Goal: Task Accomplishment & Management: Complete application form

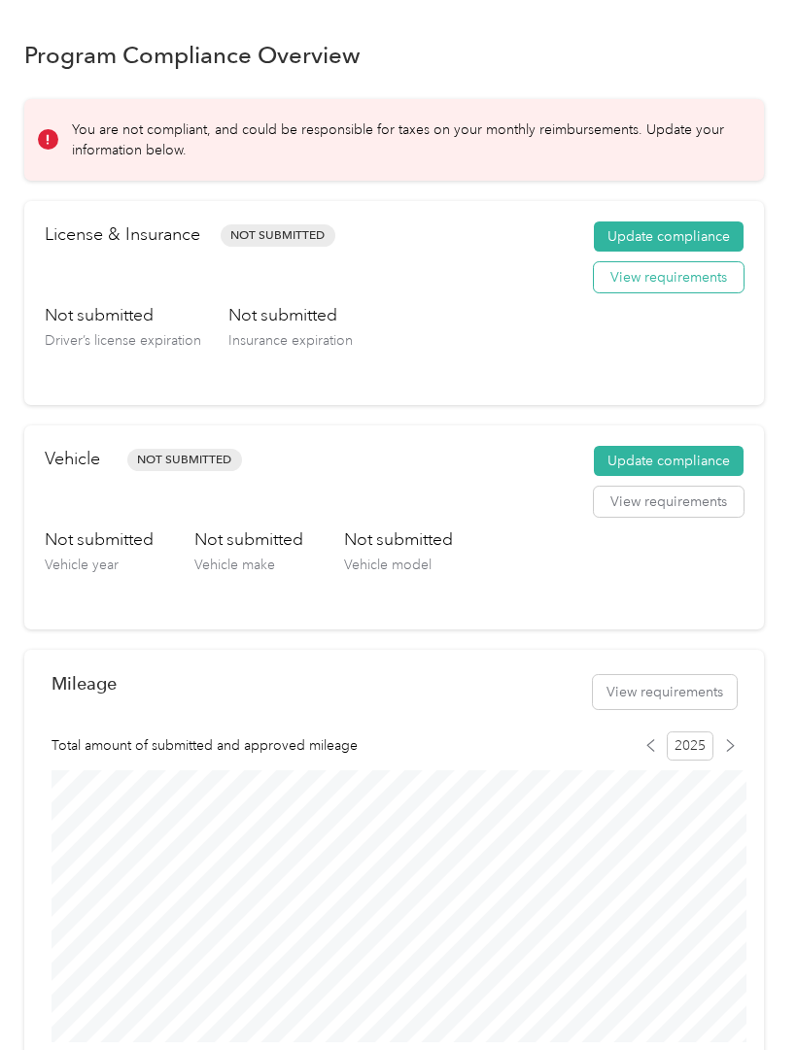
click at [697, 292] on button "View requirements" at bounding box center [669, 277] width 150 height 31
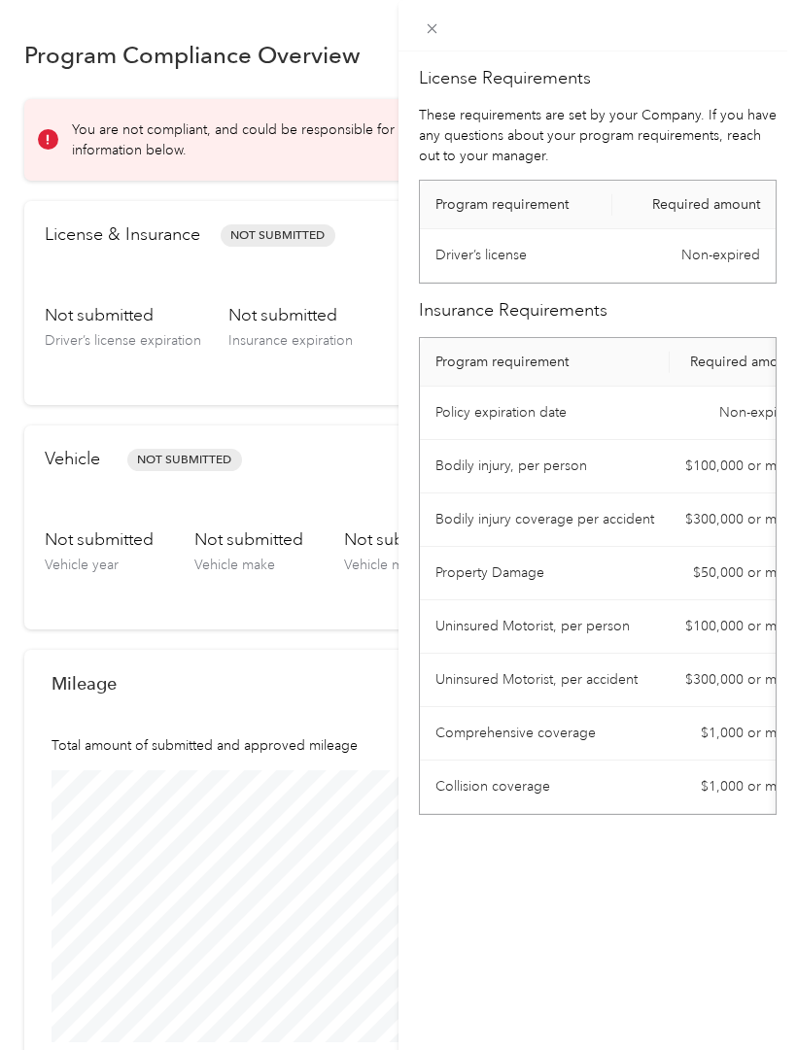
click at [252, 290] on div "License Requirements These requirements are set by your Company. If you have an…" at bounding box center [398, 525] width 797 height 1050
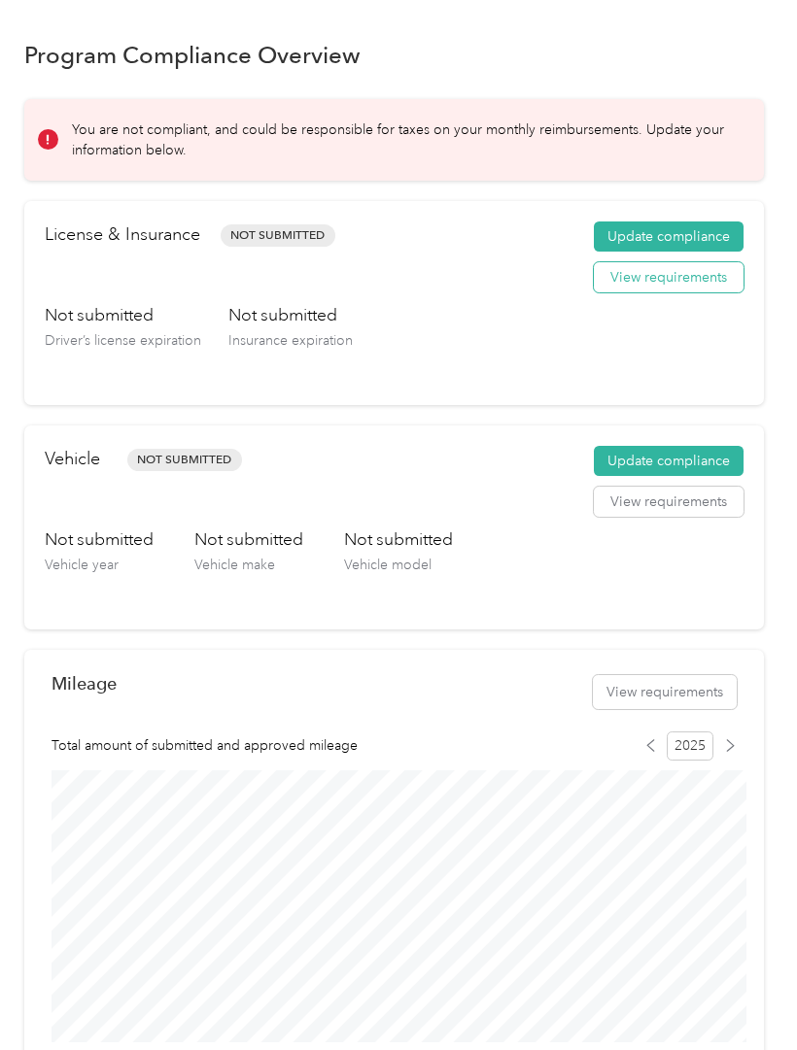
click at [641, 272] on button "View requirements" at bounding box center [669, 277] width 150 height 31
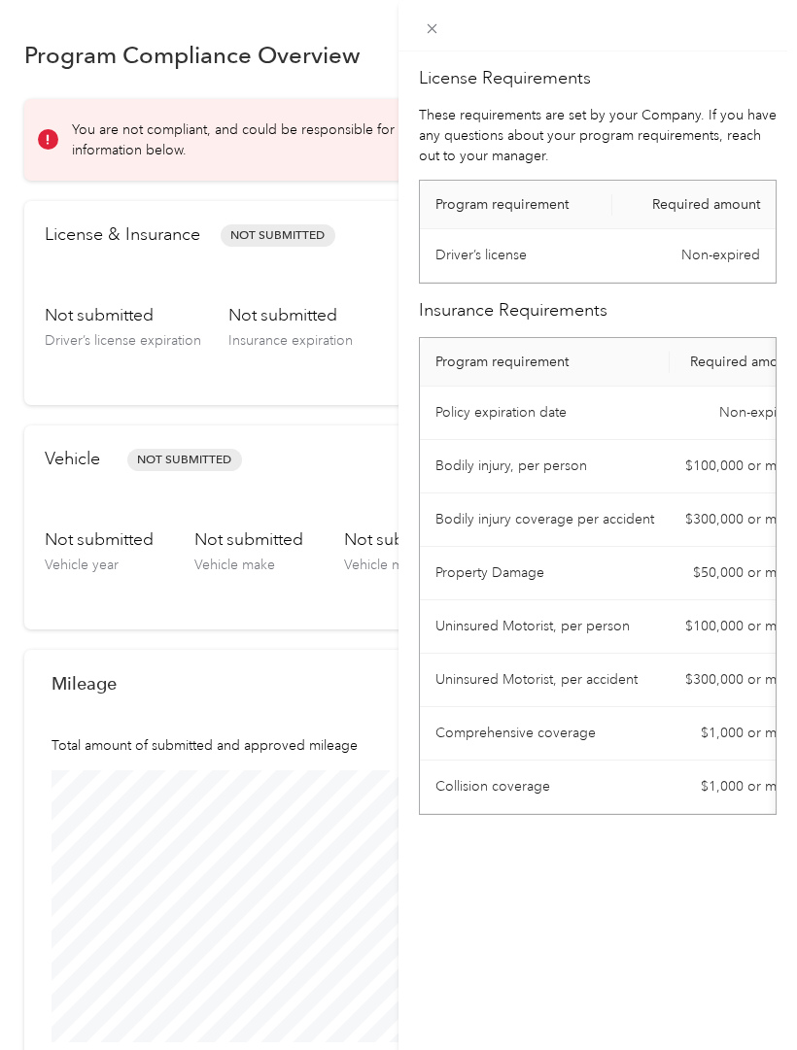
click at [433, 2] on div at bounding box center [597, 26] width 398 height 52
click at [424, 26] on icon at bounding box center [432, 28] width 17 height 17
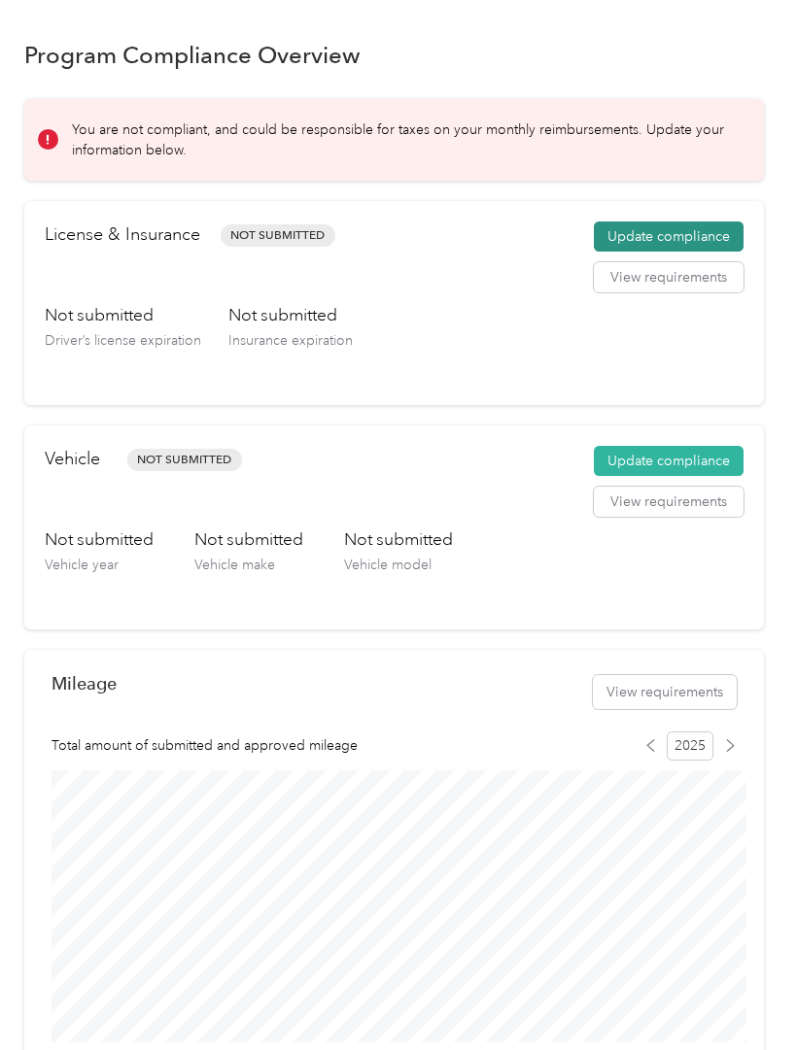
click at [636, 227] on button "Update compliance" at bounding box center [669, 237] width 150 height 31
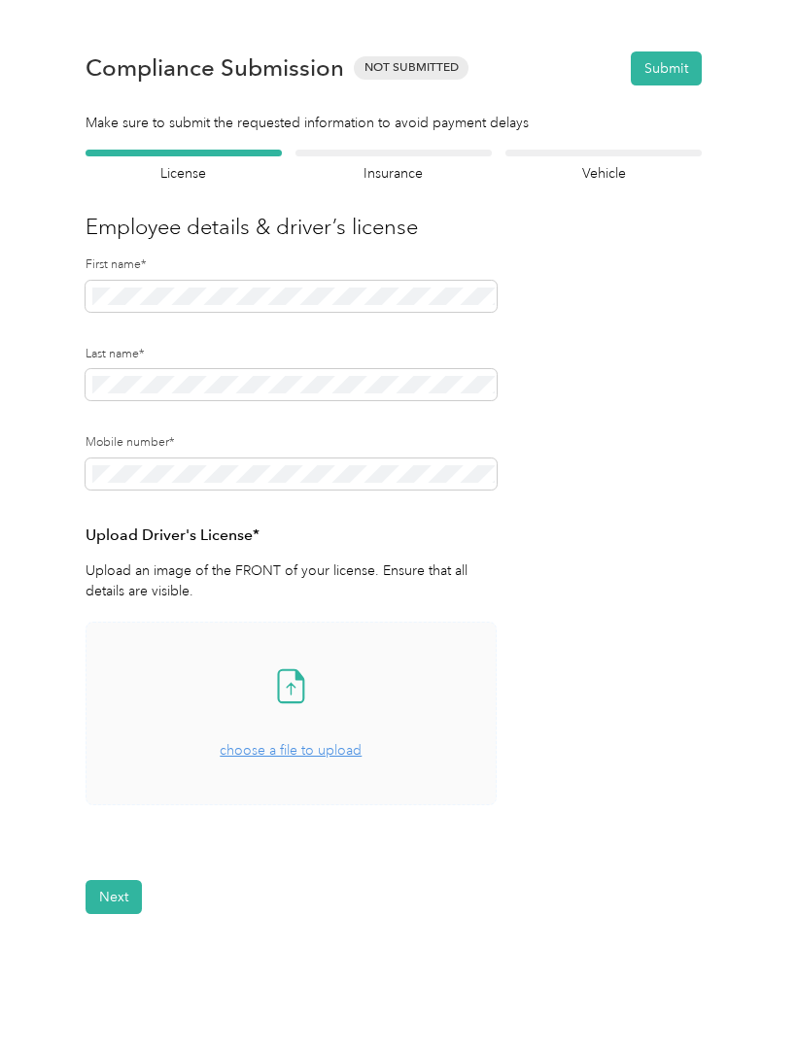
click at [314, 755] on span "choose a file to upload" at bounding box center [291, 750] width 142 height 17
click at [312, 749] on span "choose a file to upload" at bounding box center [291, 750] width 142 height 17
click at [107, 951] on button "Next" at bounding box center [114, 956] width 56 height 34
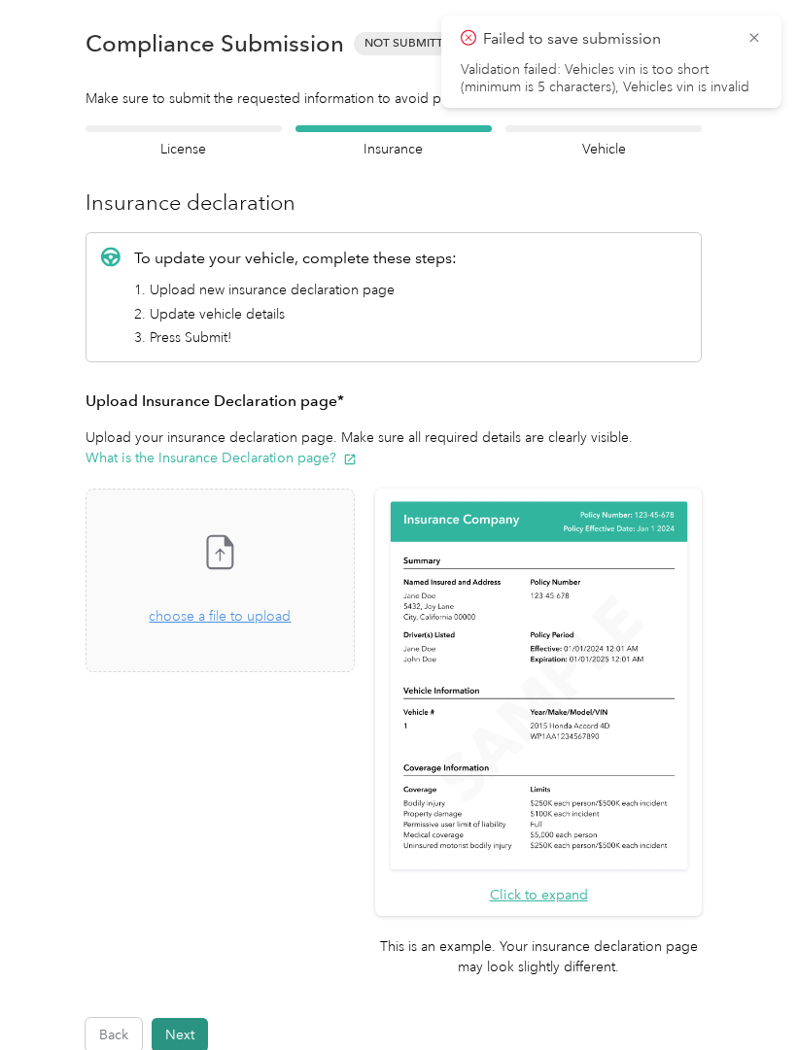
scroll to position [24, 0]
click at [571, 142] on h4 "Vehicle" at bounding box center [603, 149] width 196 height 20
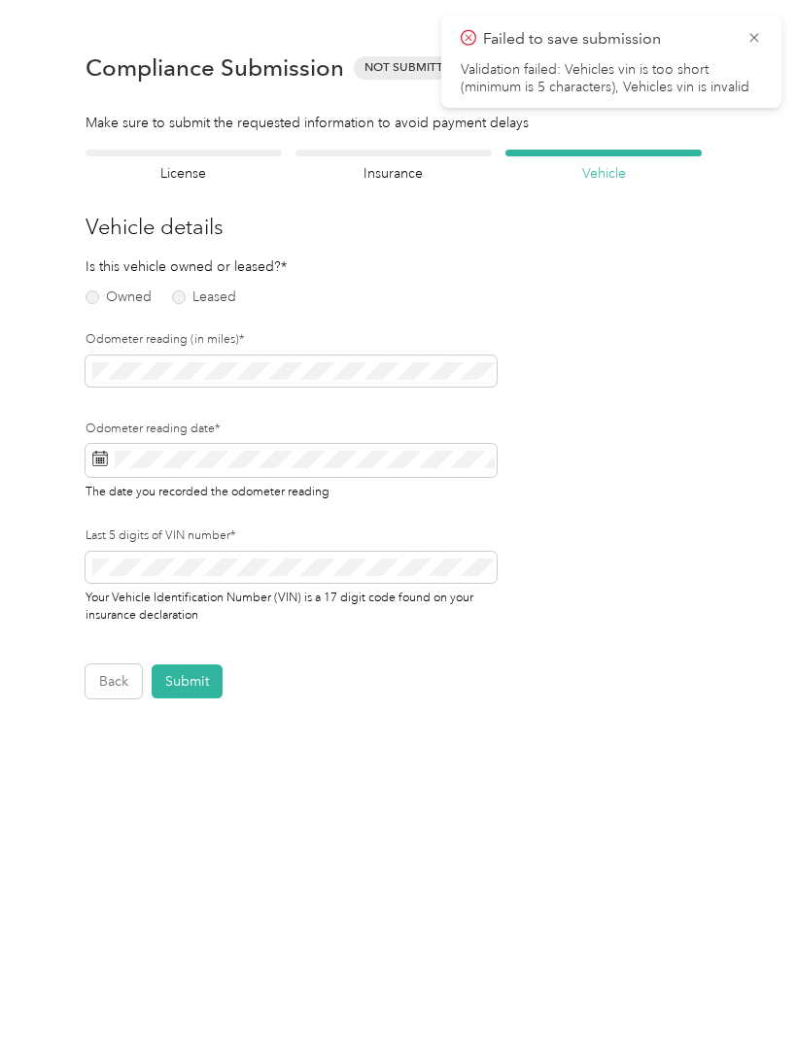
scroll to position [1, 0]
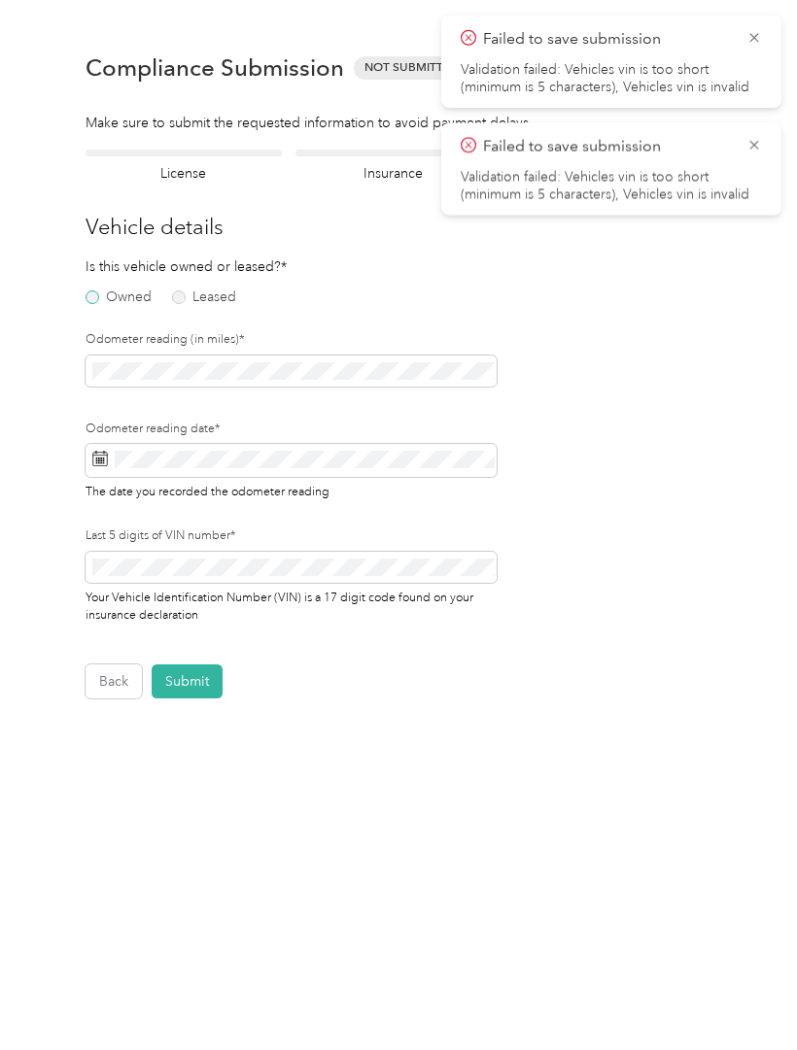
click at [112, 299] on label "Owned" at bounding box center [119, 298] width 66 height 14
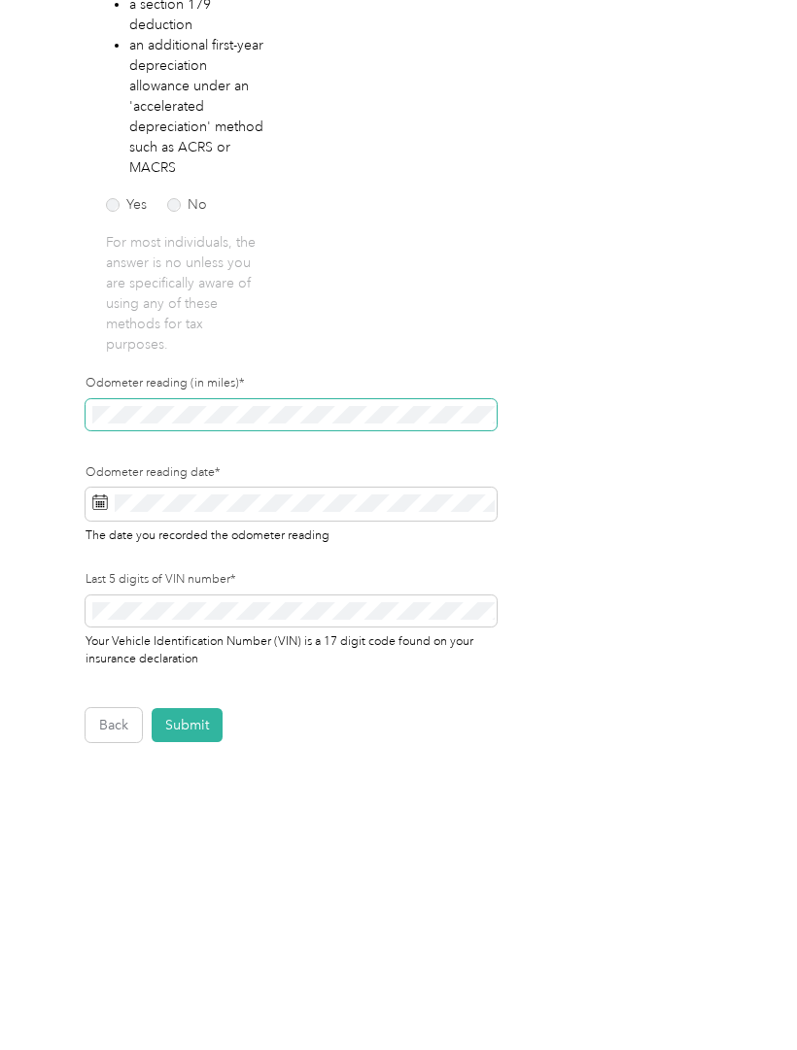
scroll to position [96, 0]
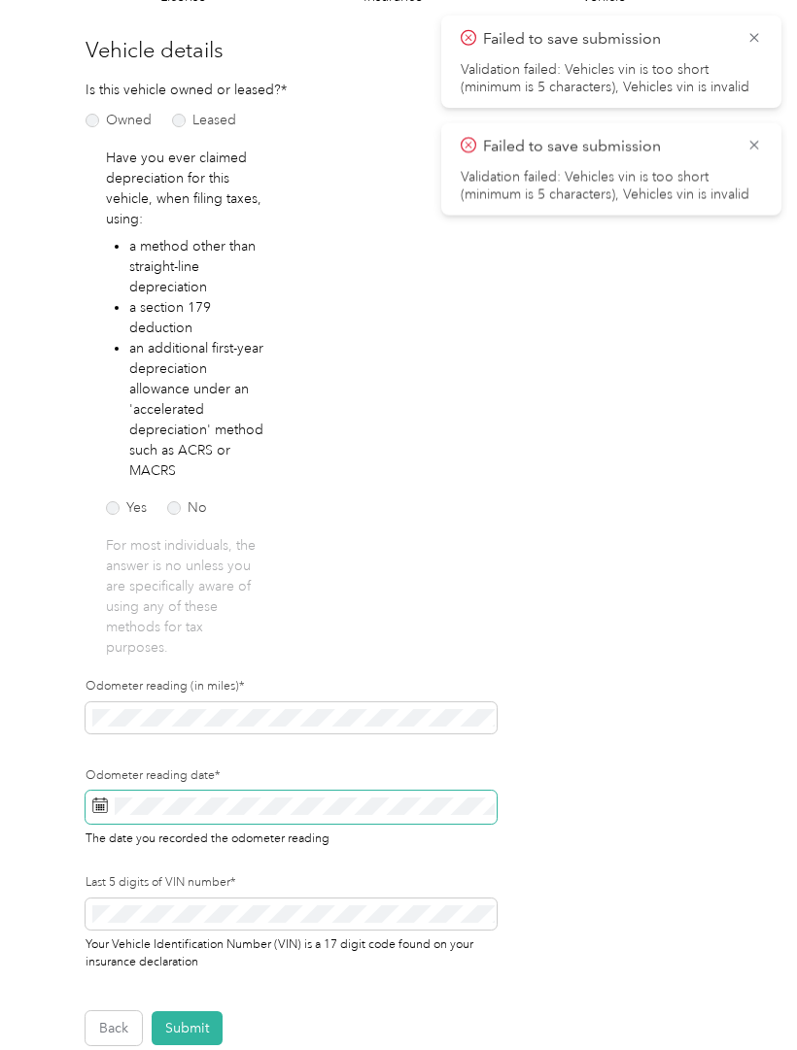
click at [93, 798] on icon at bounding box center [100, 806] width 16 height 16
click at [100, 805] on rect at bounding box center [99, 806] width 2 height 2
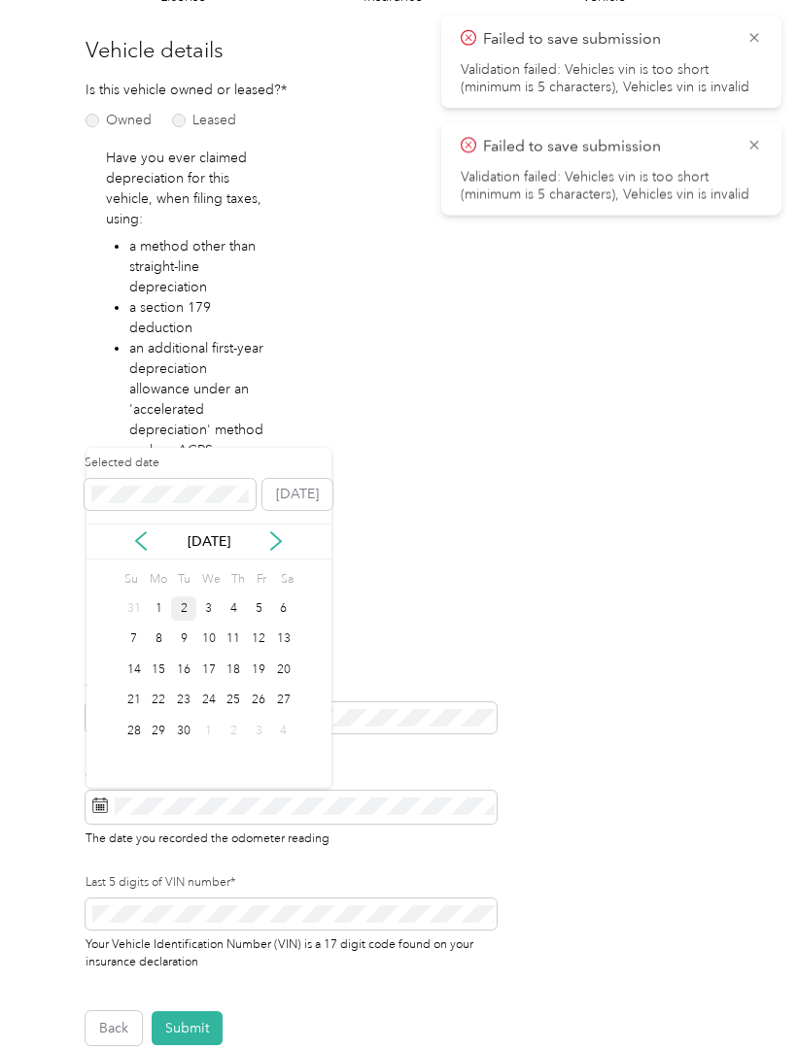
click at [183, 597] on div "2" at bounding box center [183, 609] width 25 height 24
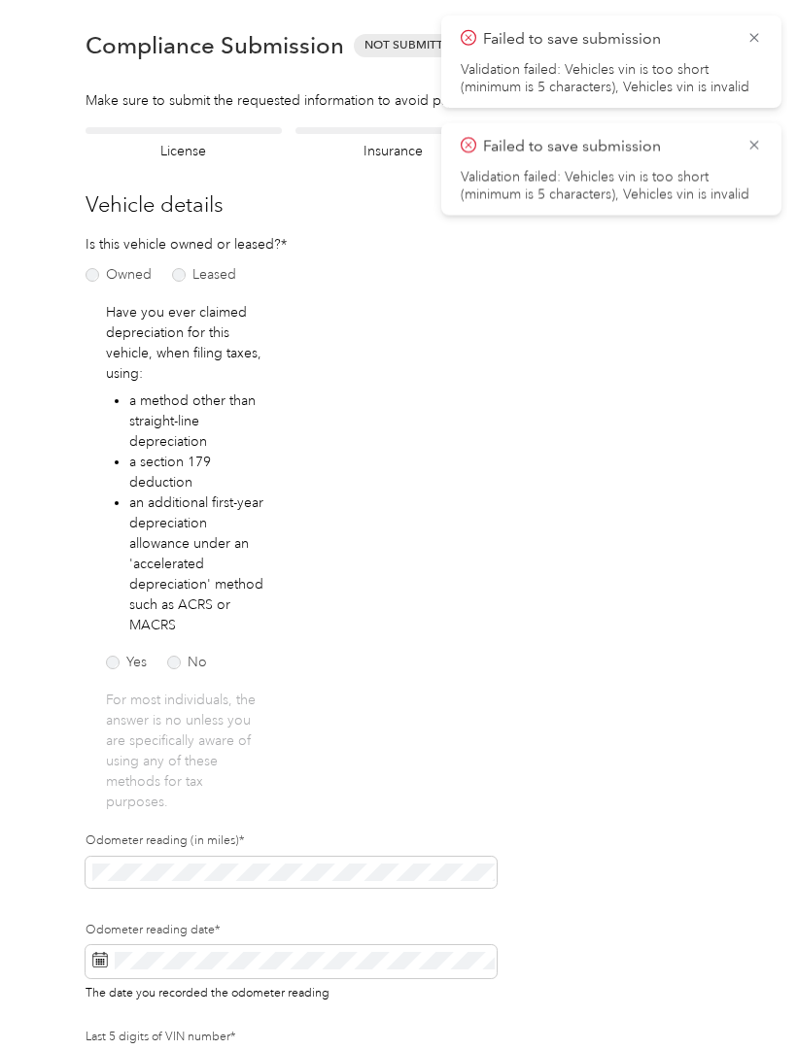
scroll to position [22, 0]
click at [177, 656] on label "No" at bounding box center [187, 663] width 40 height 14
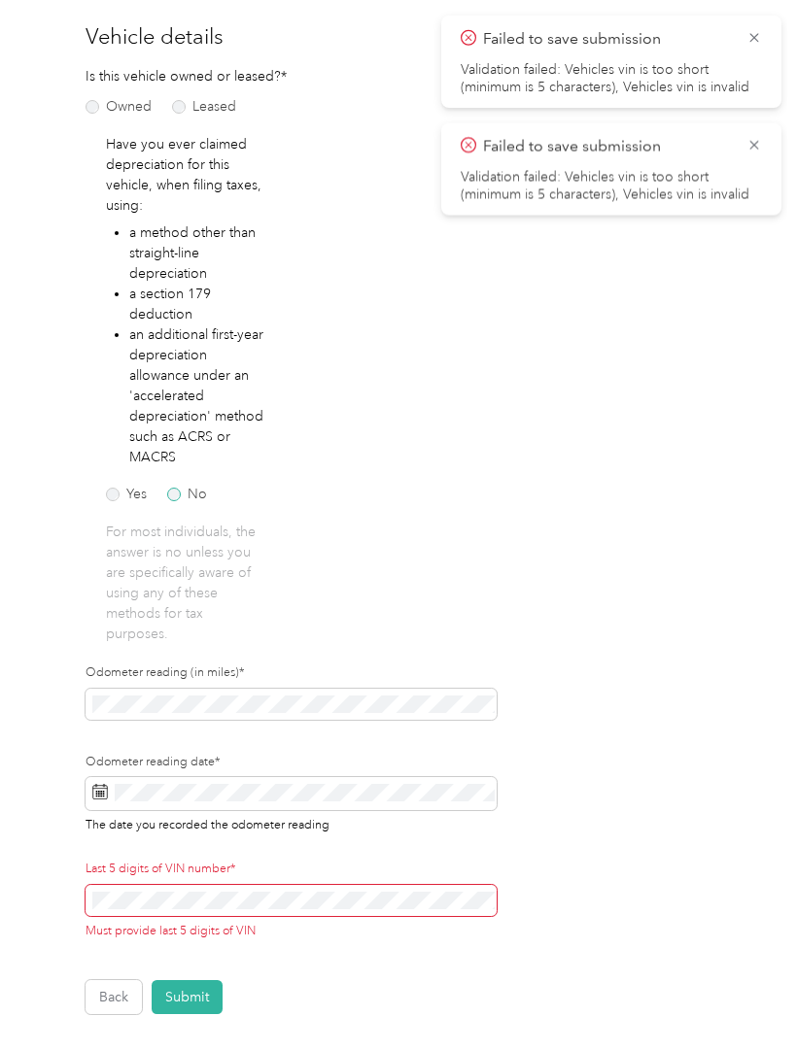
scroll to position [191, 0]
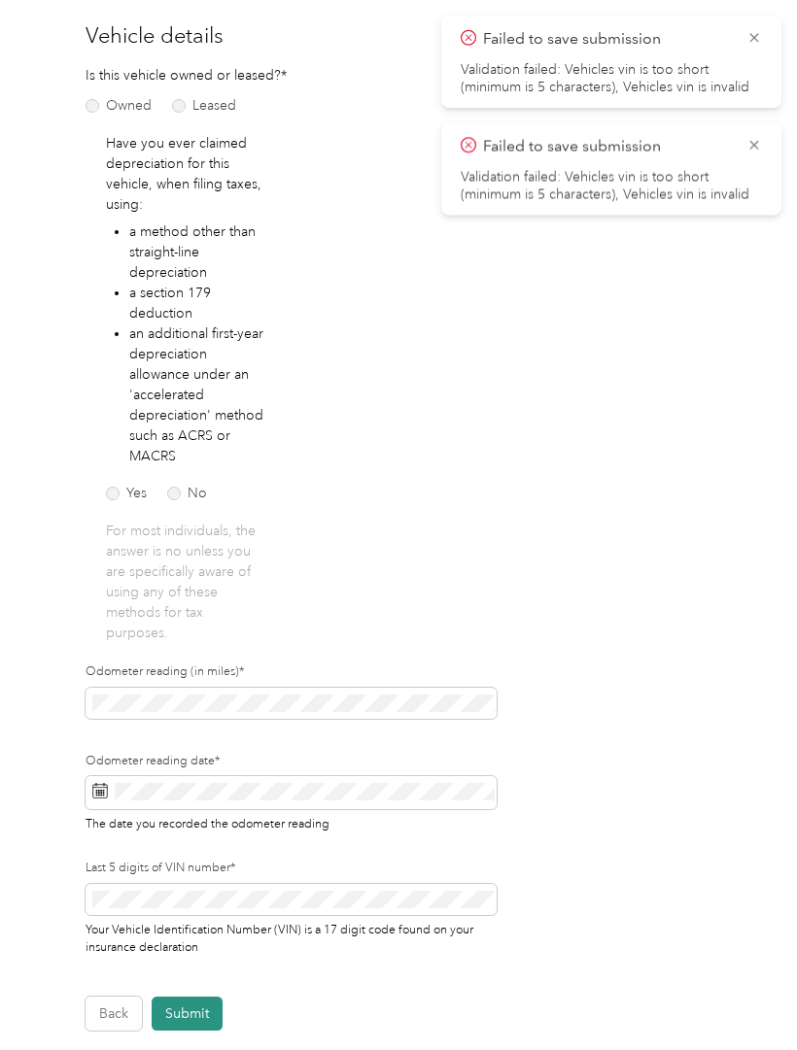
click at [189, 997] on button "Submit" at bounding box center [187, 1014] width 71 height 34
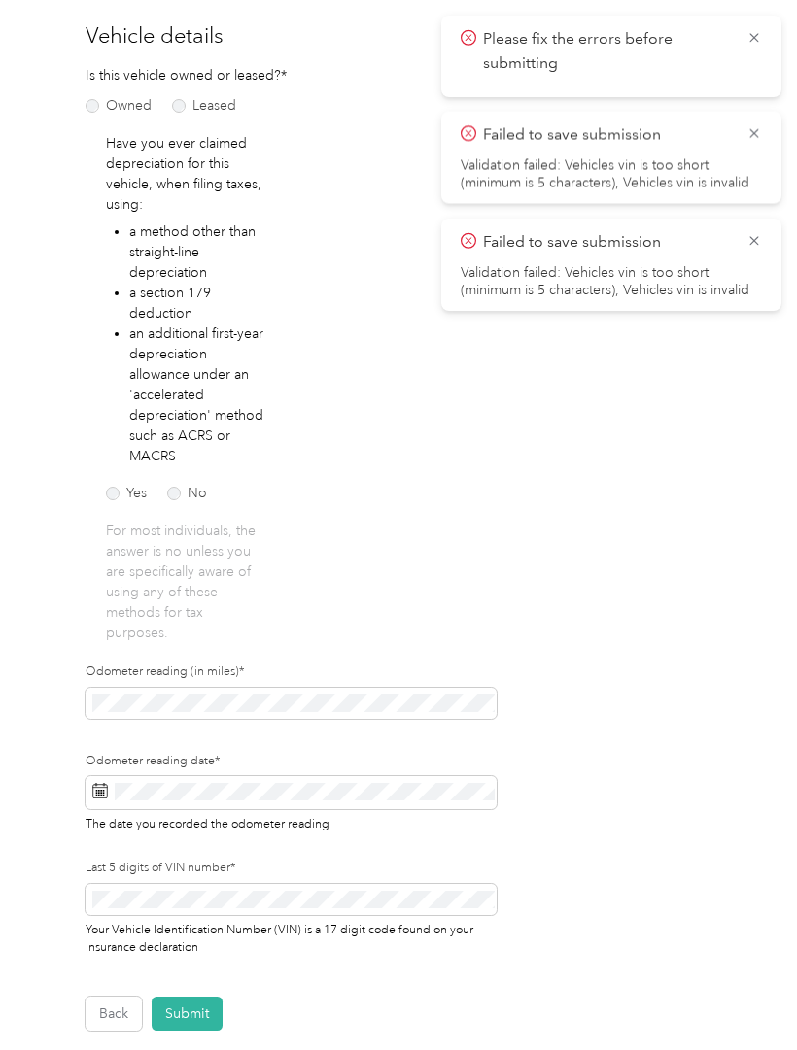
click at [92, 884] on div "Your Vehicle Identification Number (VIN) is a 17 digit code found on your insur…" at bounding box center [291, 920] width 411 height 72
click at [91, 919] on span "Your Vehicle Identification Number (VIN) is a 17 digit code found on your insur…" at bounding box center [280, 936] width 388 height 35
click at [109, 919] on span "Your Vehicle Identification Number (VIN) is a 17 digit code found on your insur…" at bounding box center [280, 936] width 388 height 35
click at [221, 997] on button "Submit" at bounding box center [187, 1014] width 71 height 34
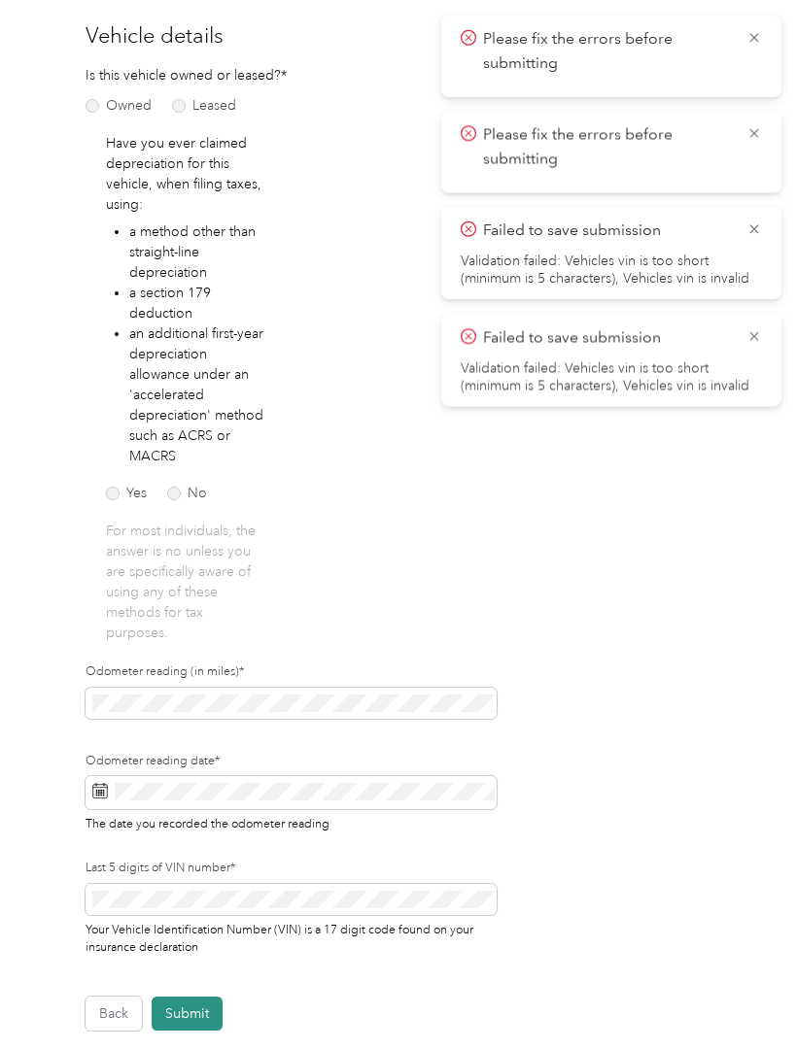
click at [183, 997] on button "Submit" at bounding box center [187, 1014] width 71 height 34
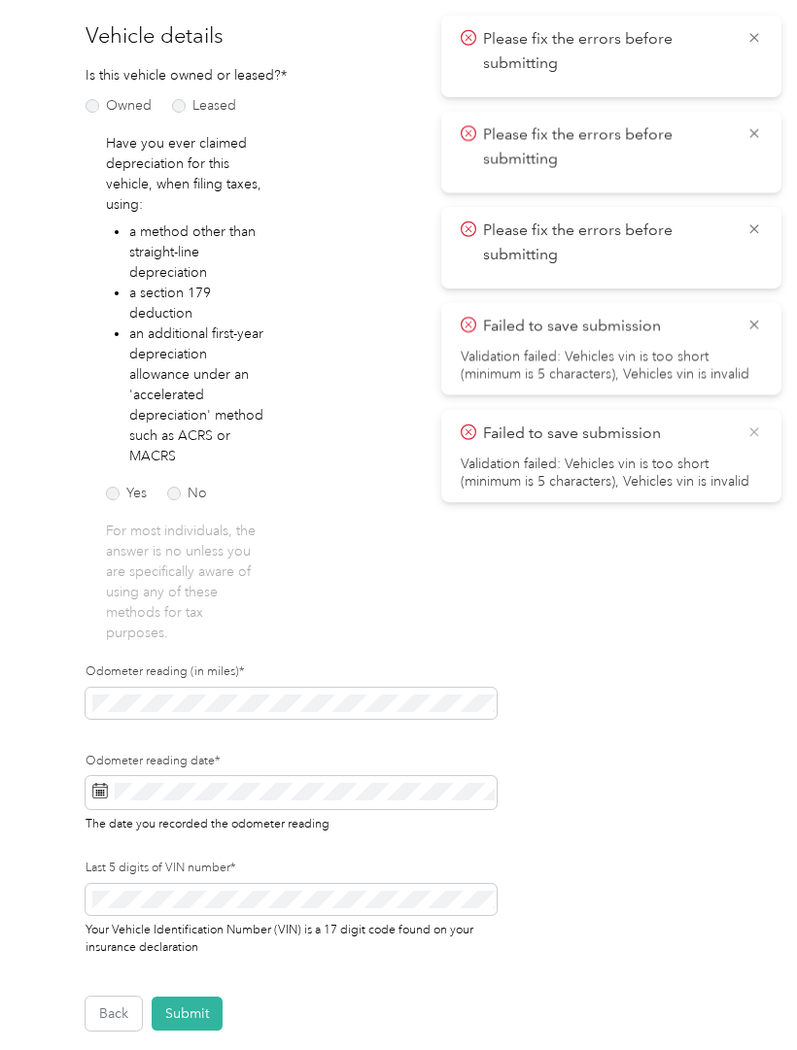
click at [746, 438] on icon at bounding box center [754, 432] width 16 height 17
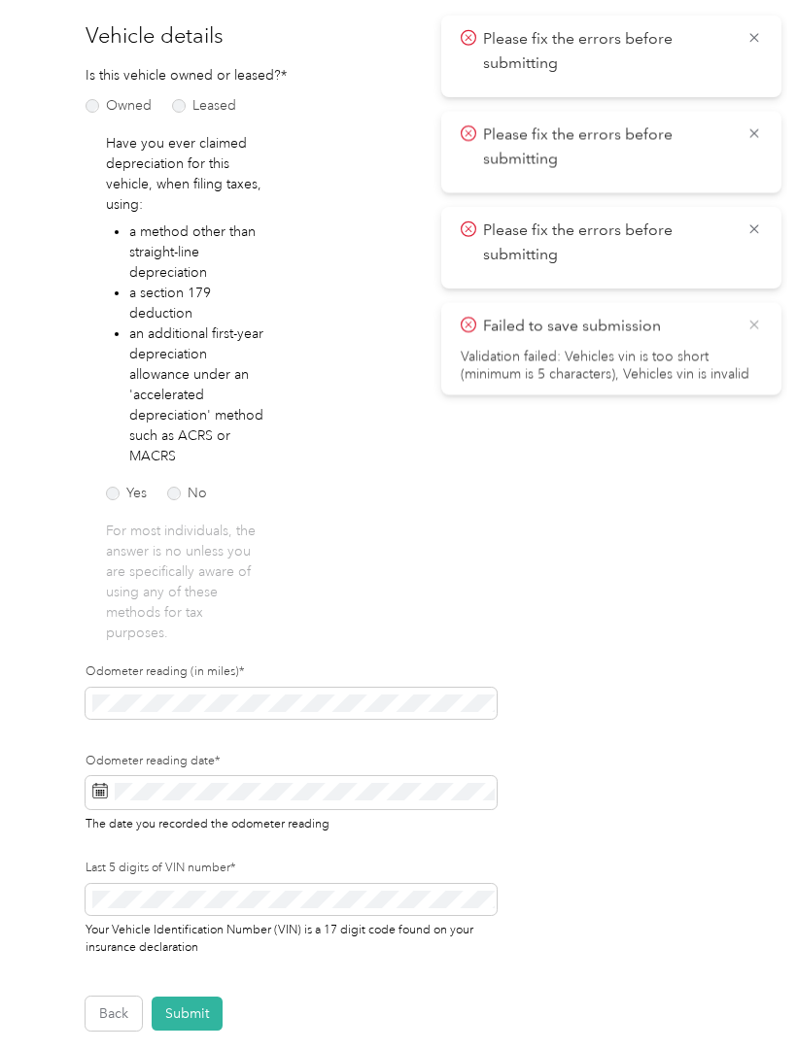
click at [760, 325] on icon at bounding box center [754, 324] width 16 height 17
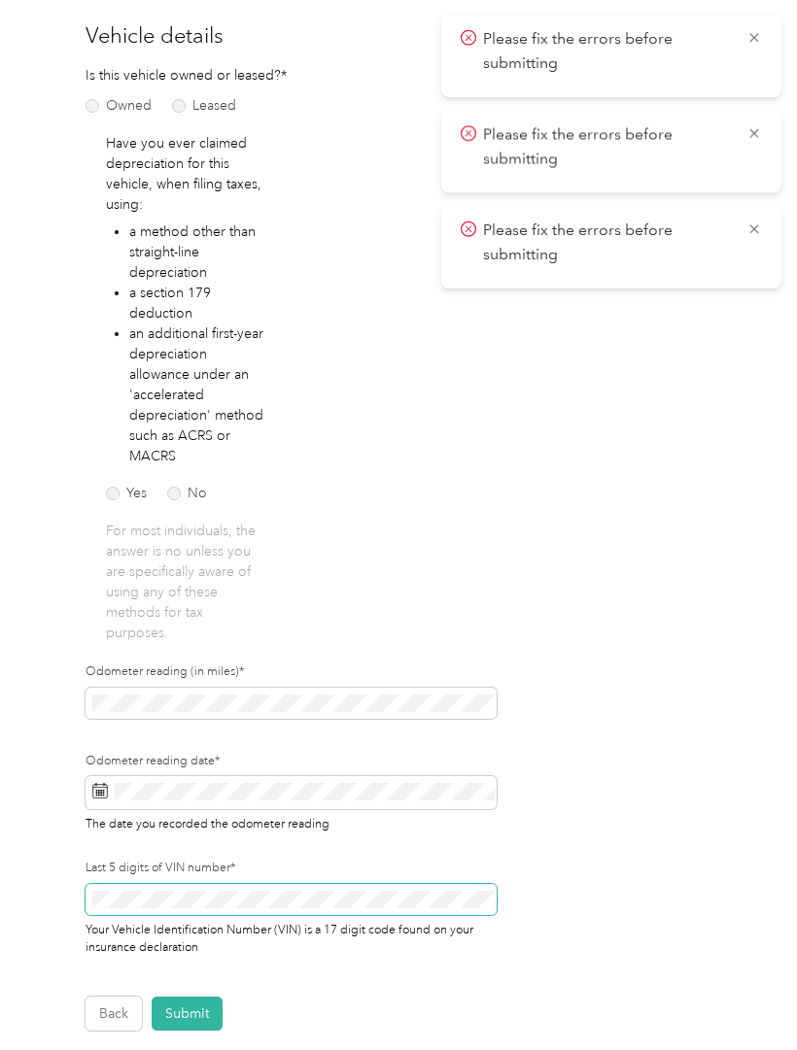
click at [223, 884] on span at bounding box center [291, 899] width 411 height 31
click at [186, 919] on span "Your Vehicle Identification Number (VIN) is a 17 digit code found on your insur…" at bounding box center [280, 936] width 388 height 35
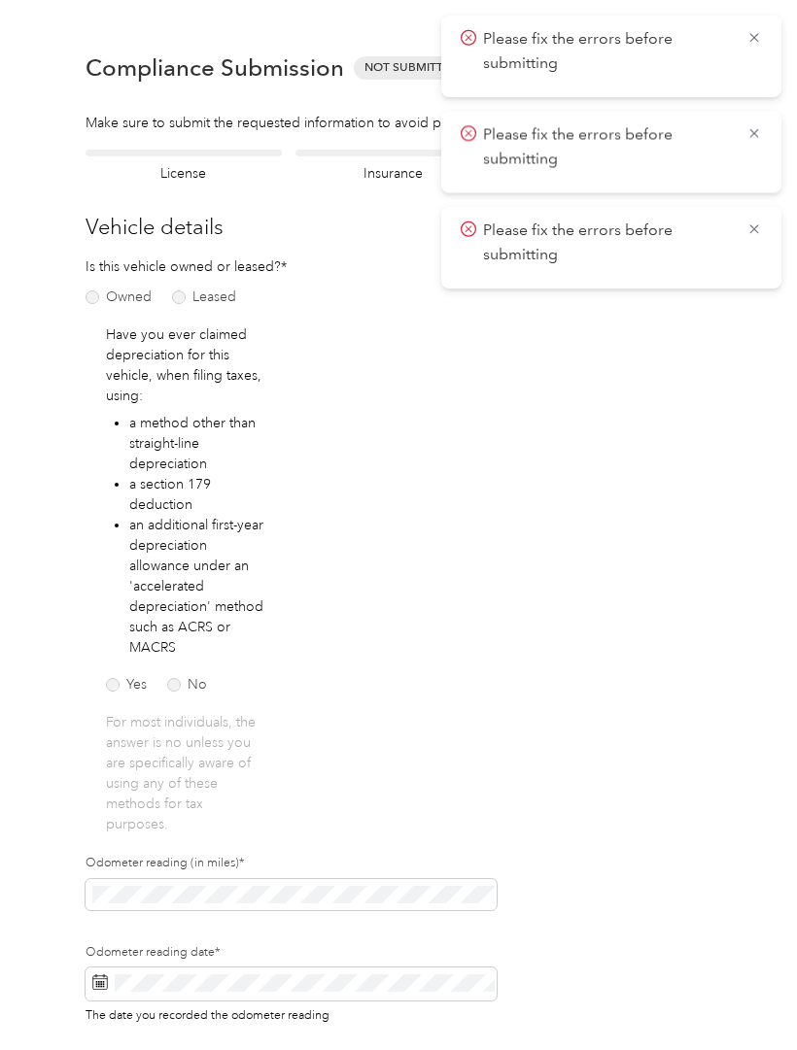
scroll to position [0, 0]
click at [747, 239] on span "Please fix the errors before submitting" at bounding box center [611, 243] width 301 height 48
click at [756, 140] on icon at bounding box center [754, 132] width 16 height 17
click at [755, 35] on icon at bounding box center [754, 37] width 16 height 17
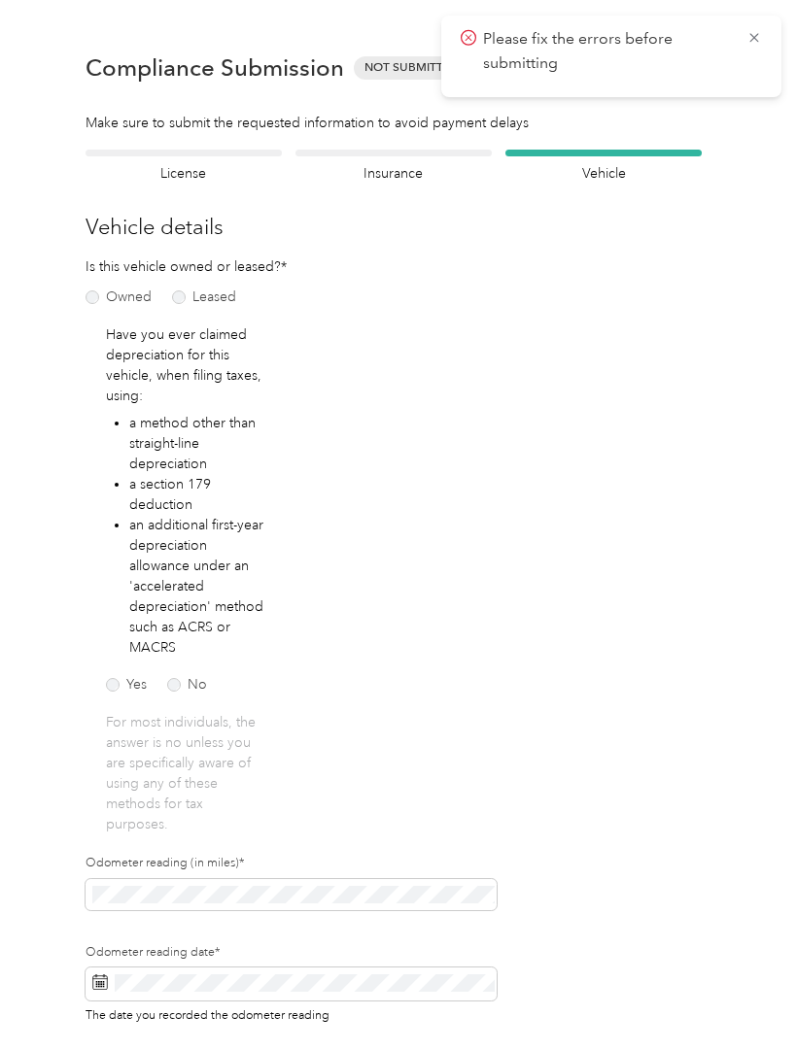
click at [744, 48] on span "Please fix the errors before submitting" at bounding box center [611, 51] width 301 height 48
click at [746, 44] on icon at bounding box center [754, 37] width 16 height 17
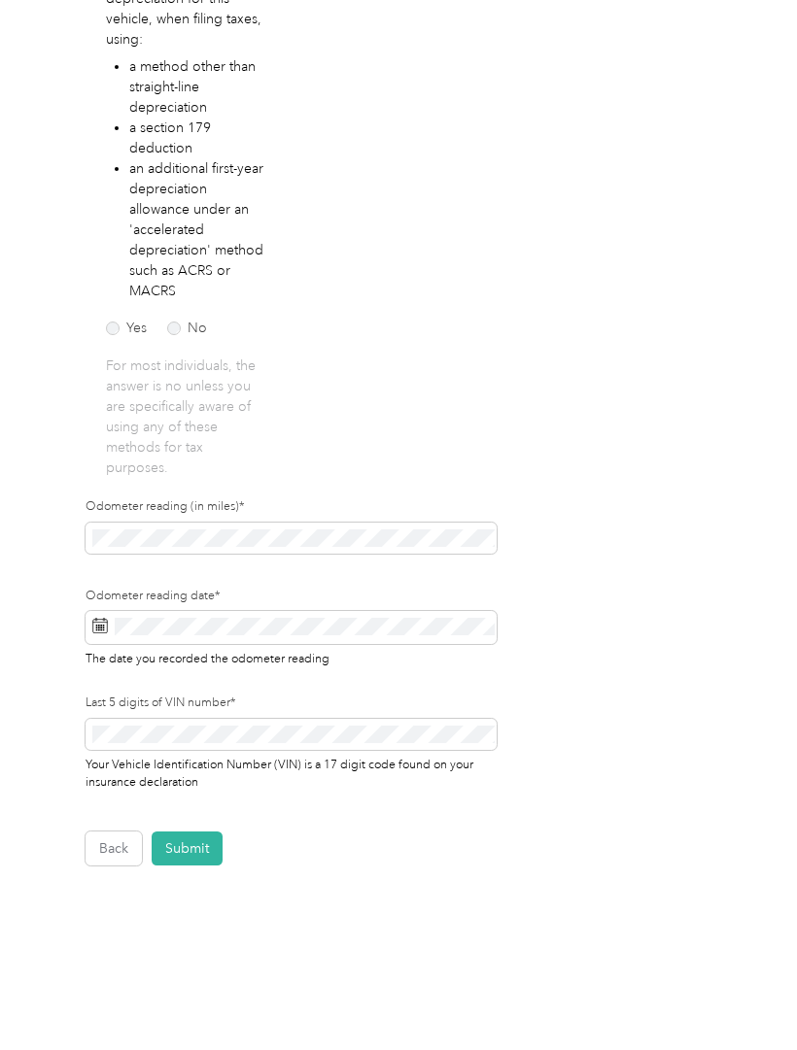
scroll to position [356, 0]
click at [192, 833] on button "Submit" at bounding box center [187, 850] width 71 height 34
click at [184, 833] on button "Submit" at bounding box center [187, 850] width 71 height 34
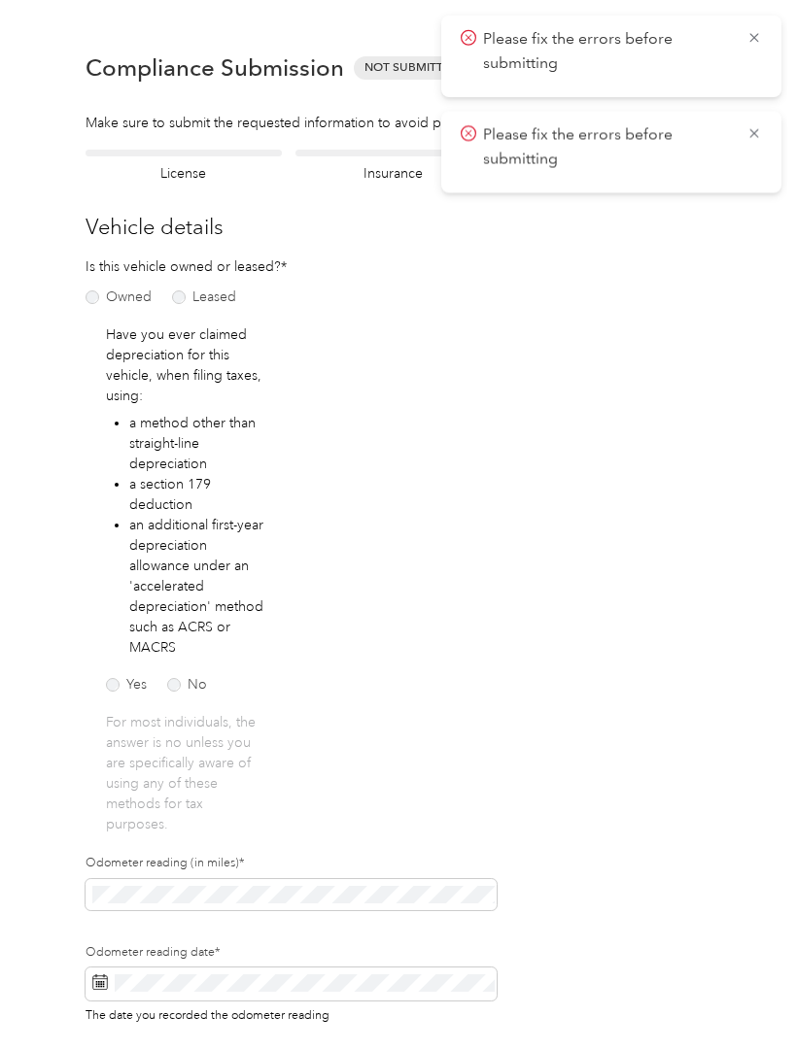
scroll to position [0, 0]
click at [746, 41] on icon at bounding box center [754, 37] width 16 height 17
click at [747, 43] on icon at bounding box center [754, 37] width 16 height 17
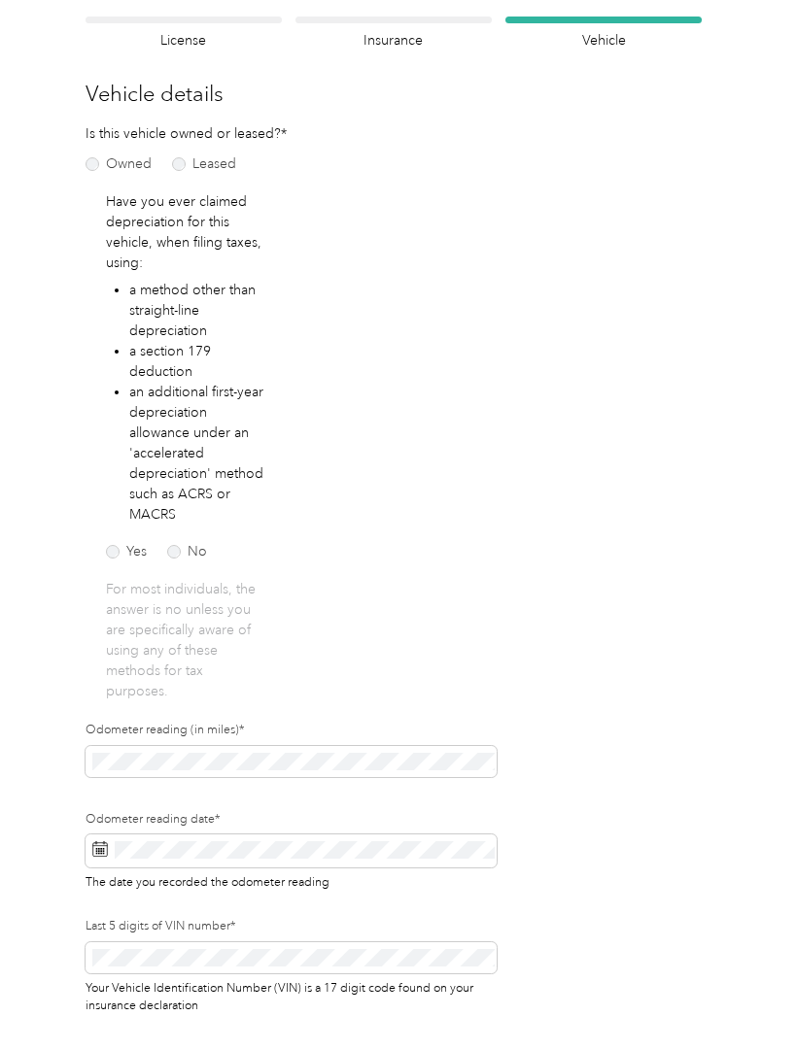
scroll to position [133, 0]
click at [550, 61] on p "Please fix the errors before submitting" at bounding box center [607, 51] width 249 height 48
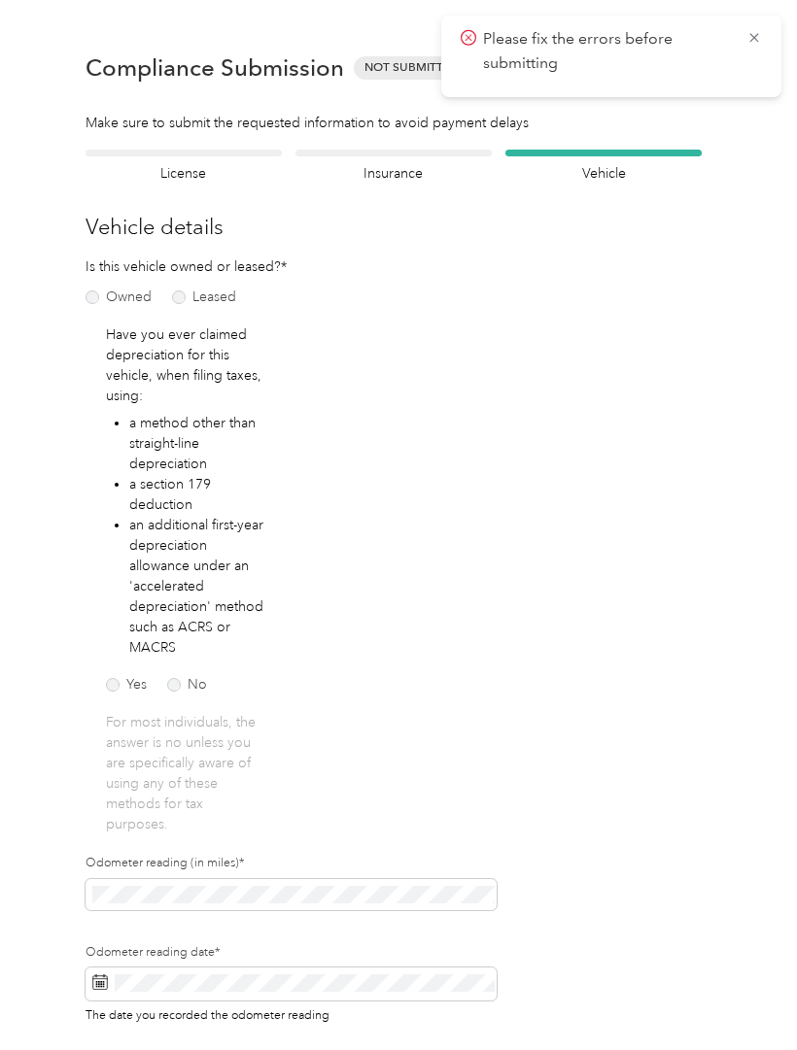
scroll to position [0, 0]
click at [755, 44] on icon at bounding box center [754, 37] width 16 height 17
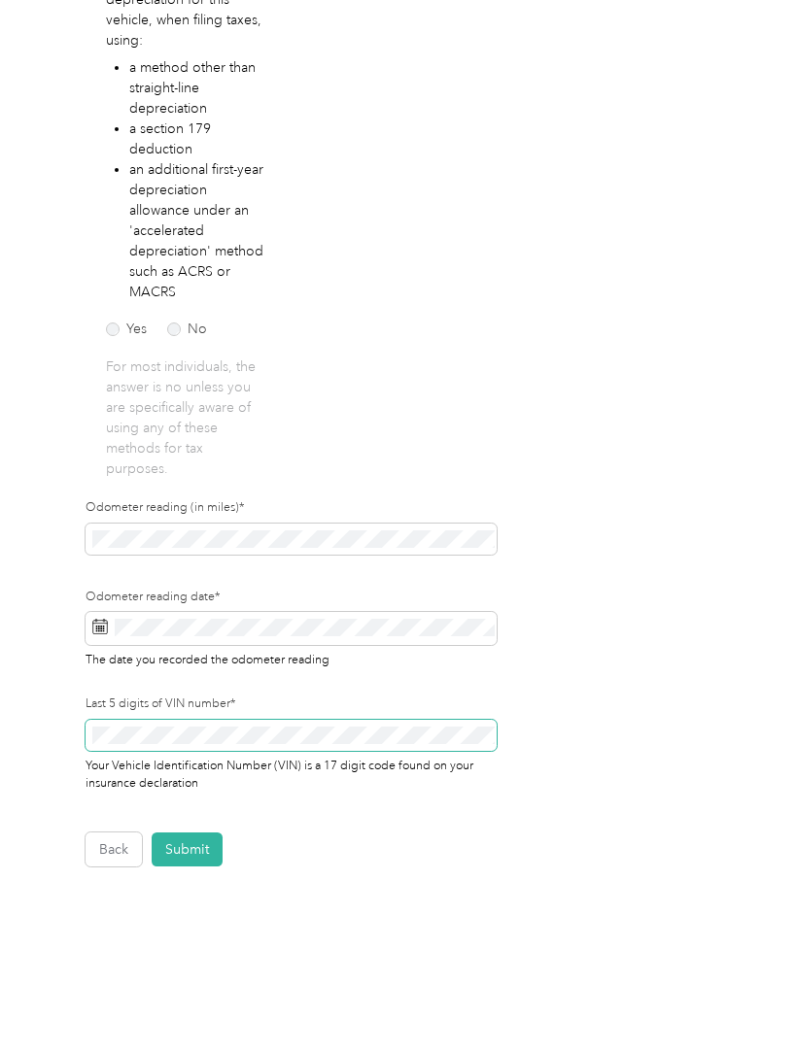
scroll to position [356, 0]
click at [181, 833] on button "Submit" at bounding box center [187, 850] width 71 height 34
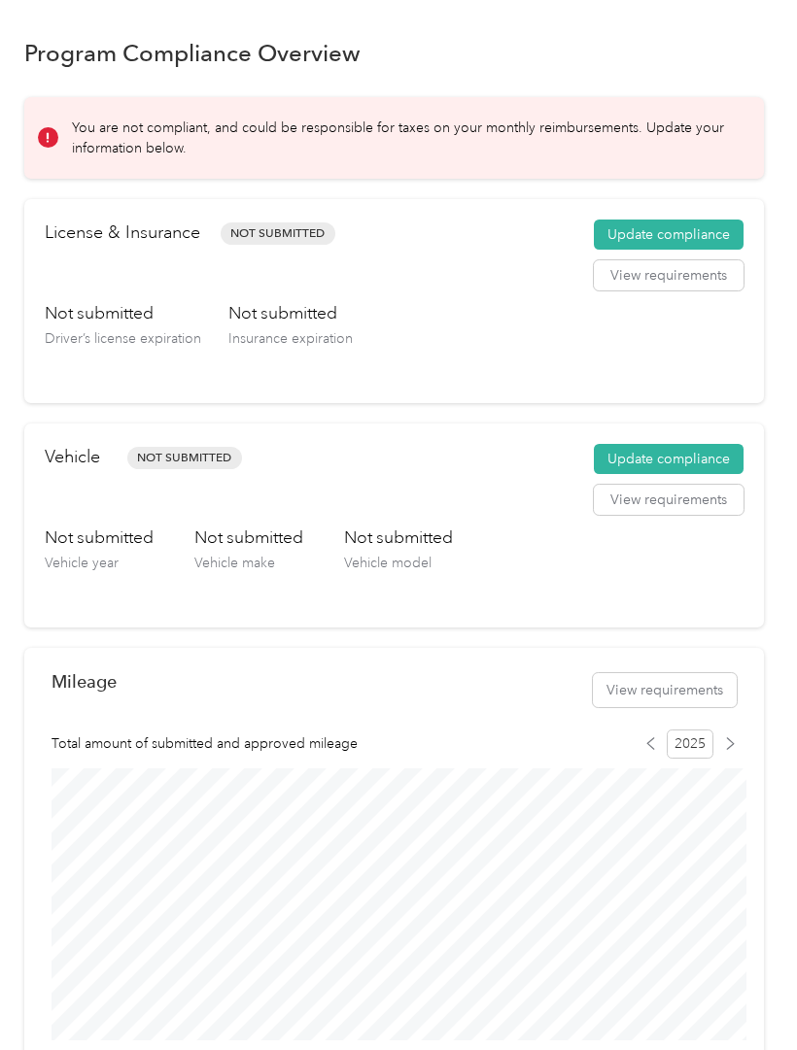
scroll to position [1, 0]
click at [710, 241] on button "Update compliance" at bounding box center [669, 236] width 150 height 31
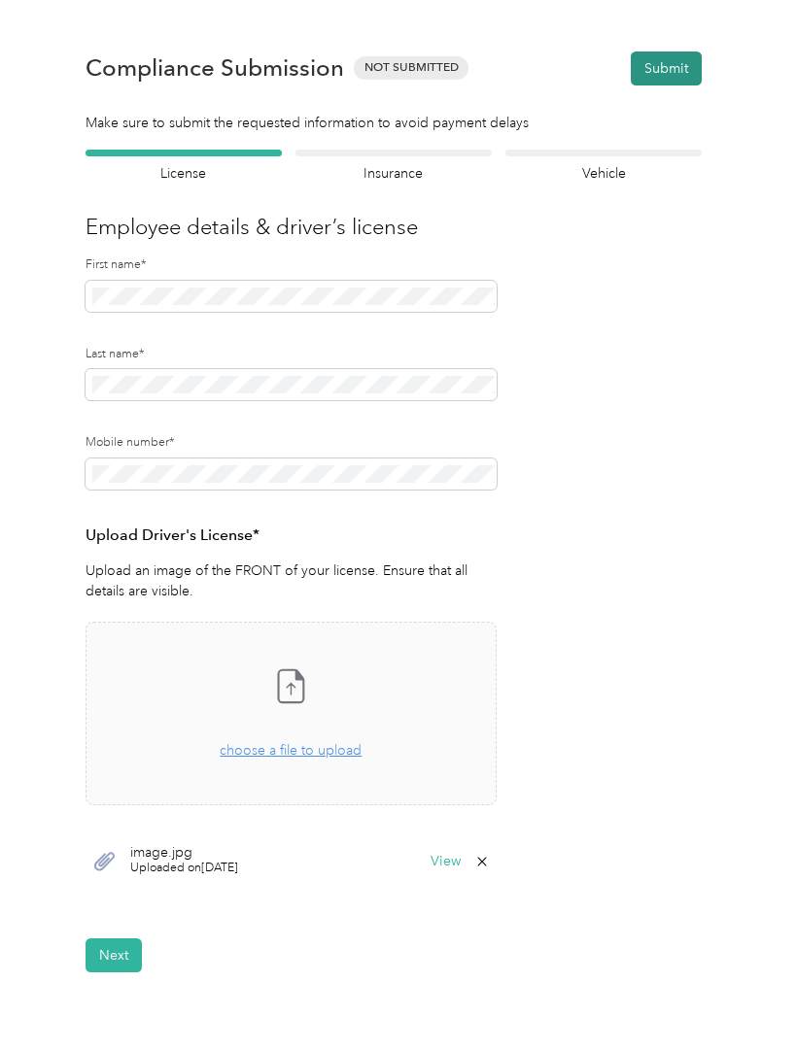
click at [685, 63] on button "Submit" at bounding box center [666, 69] width 71 height 34
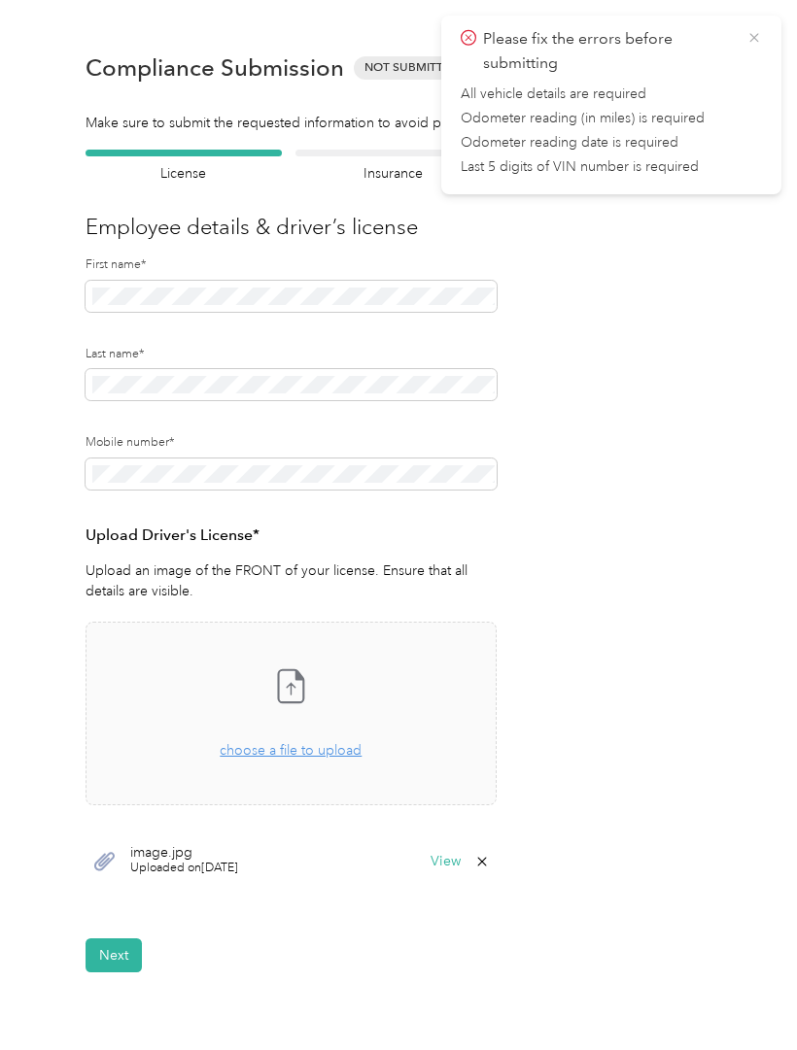
click at [758, 33] on icon at bounding box center [754, 37] width 16 height 17
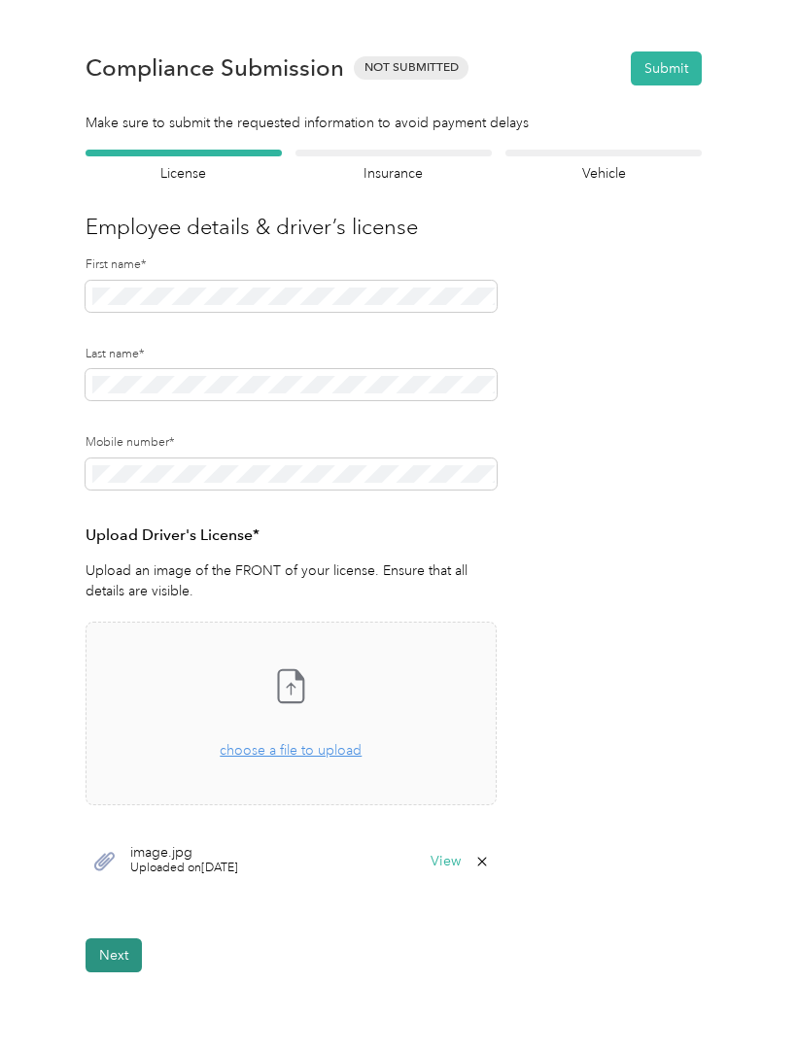
click at [107, 952] on button "Next" at bounding box center [114, 956] width 56 height 34
